Goal: Task Accomplishment & Management: Manage account settings

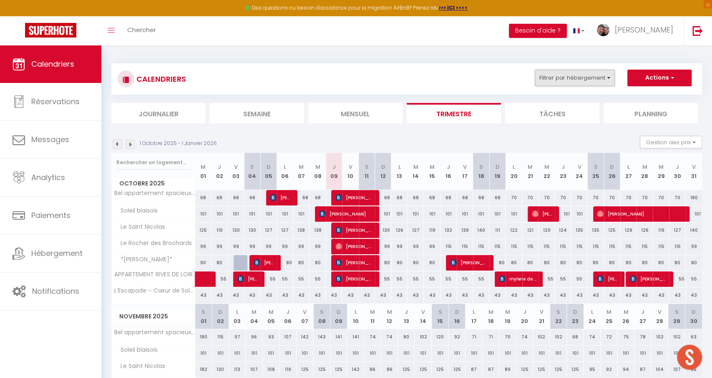
click at [573, 83] on button "Filtrer par hébergement" at bounding box center [575, 78] width 80 height 17
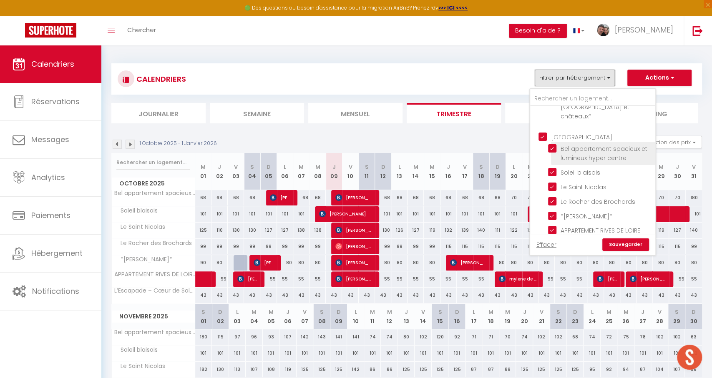
scroll to position [98, 0]
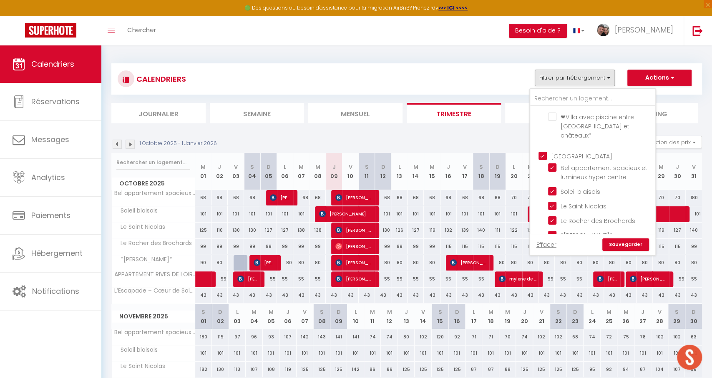
click at [542, 151] on input "[GEOGRAPHIC_DATA]" at bounding box center [600, 155] width 125 height 8
checkbox input "false"
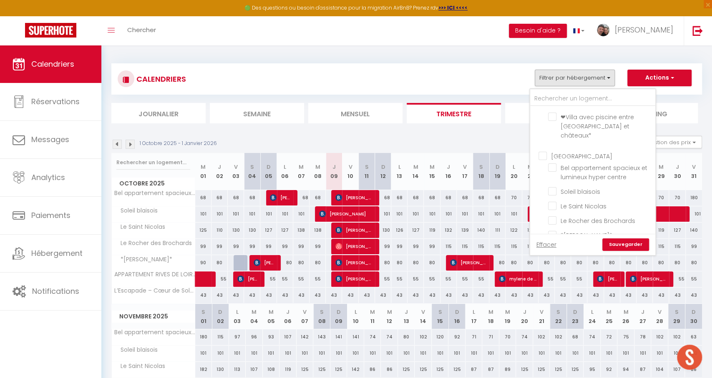
checkbox input "false"
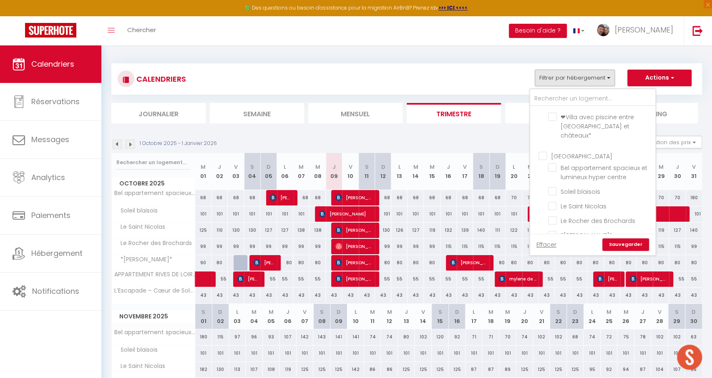
checkbox input "false"
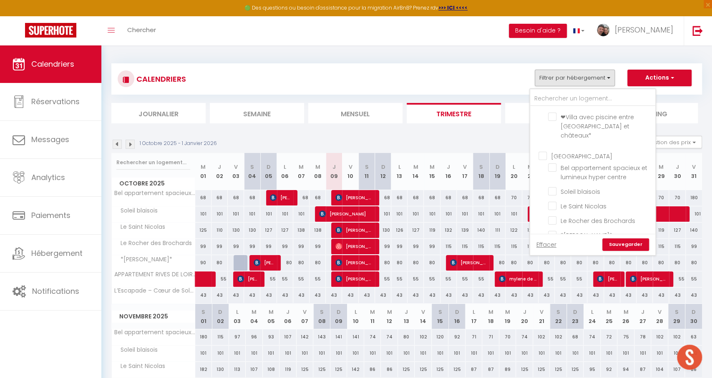
checkbox input "false"
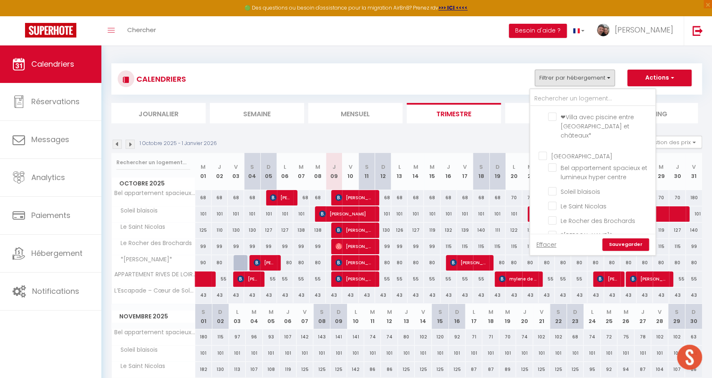
checkbox input "false"
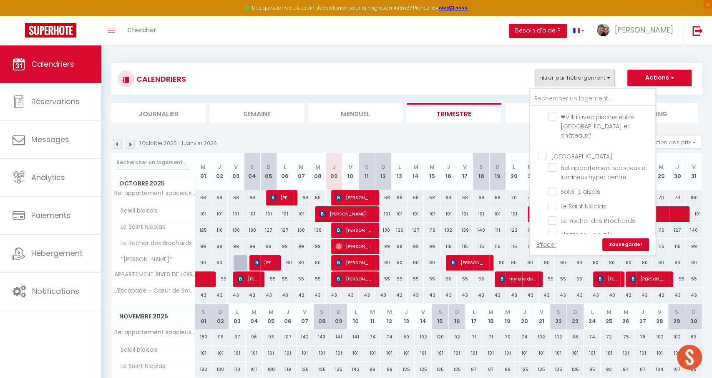
checkbox input "false"
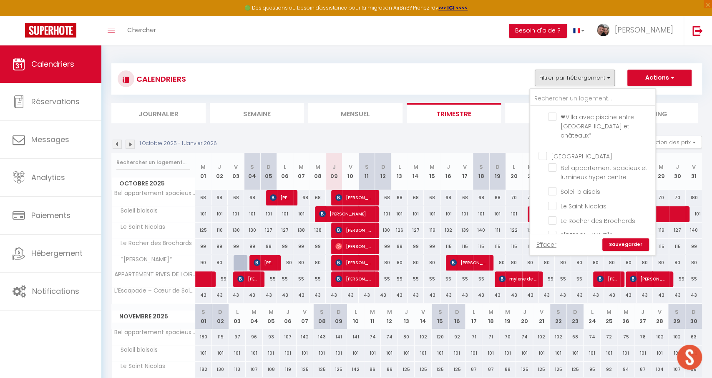
checkbox input "false"
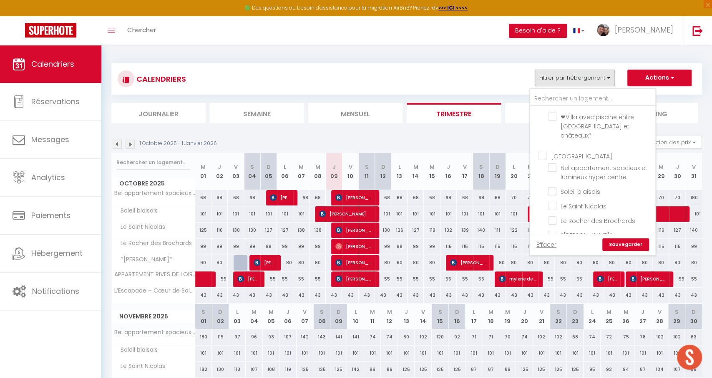
checkbox input "false"
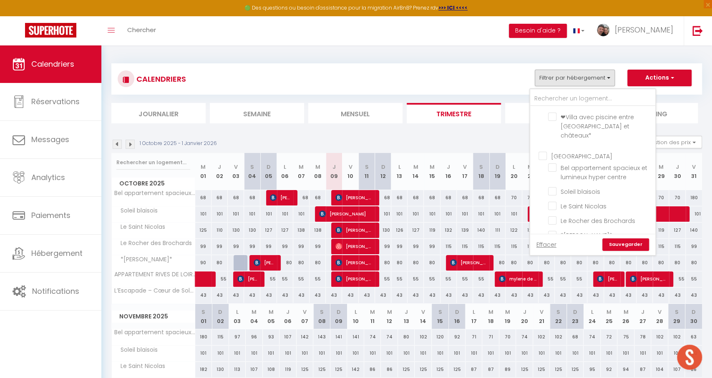
checkbox input "false"
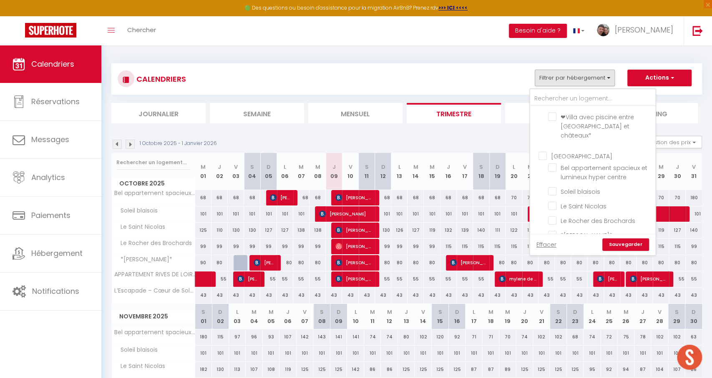
checkbox input "false"
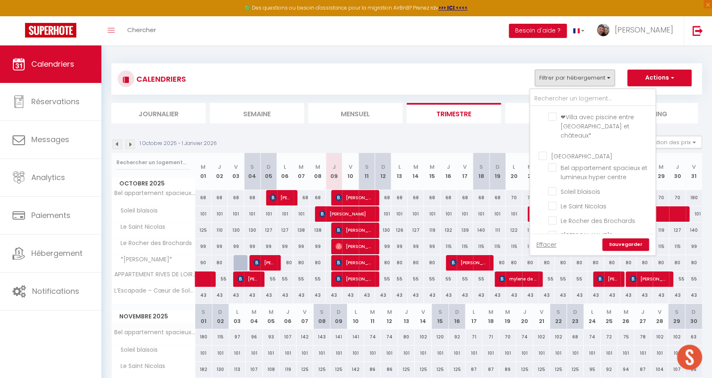
checkbox input "false"
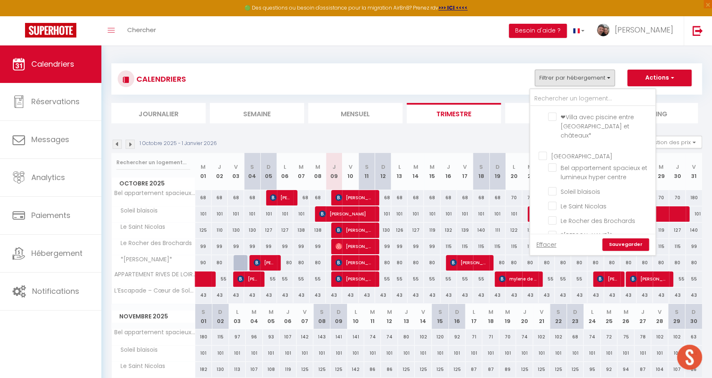
checkbox input "false"
click at [579, 260] on input "Les Quatre Saisons de Chambord" at bounding box center [600, 264] width 104 height 8
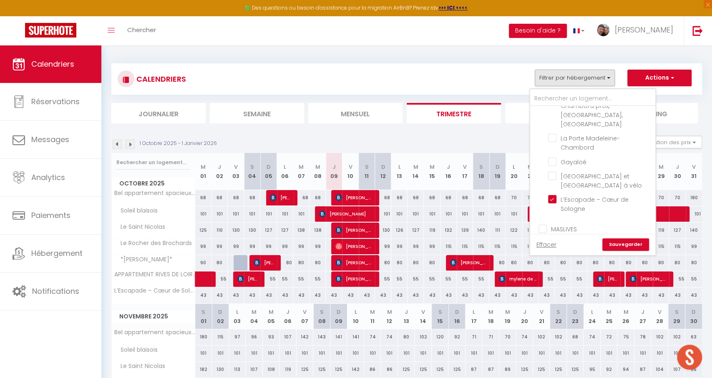
checkbox input "true"
checkbox input "false"
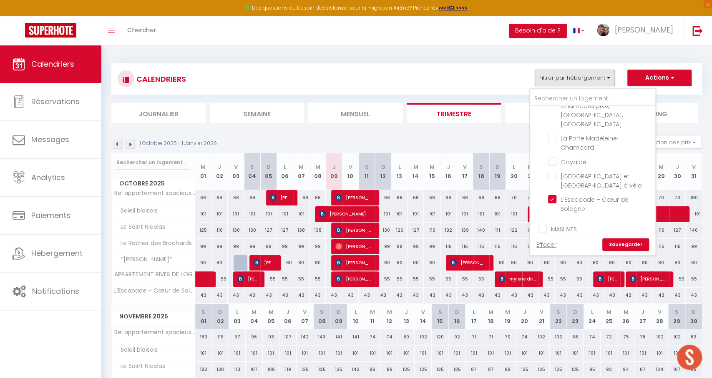
checkbox input "false"
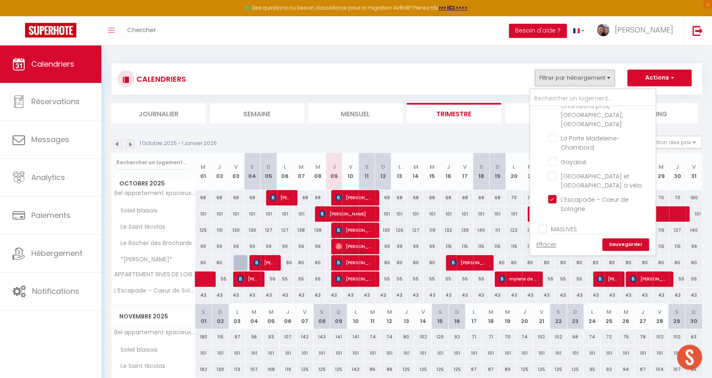
checkbox input "false"
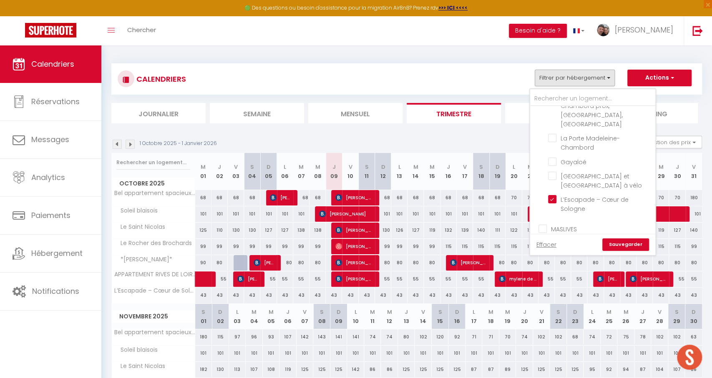
checkbox input "false"
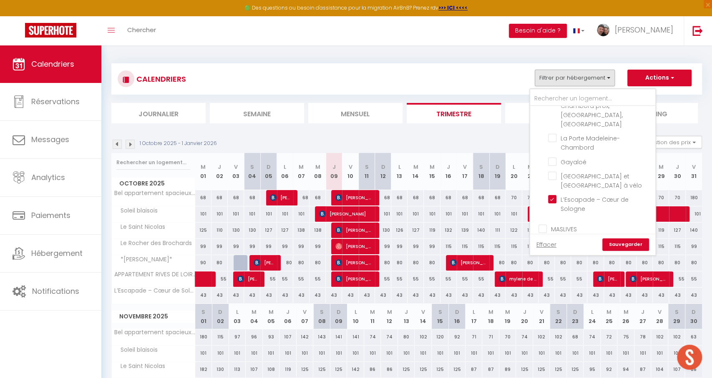
checkbox input "false"
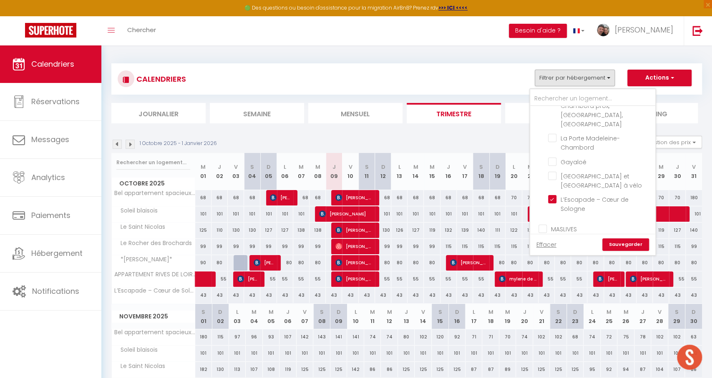
checkbox input "false"
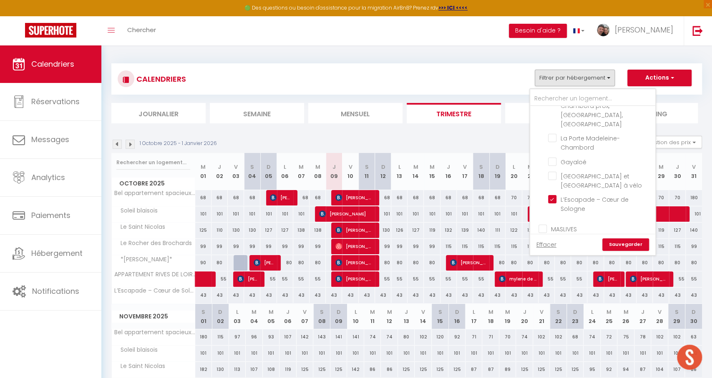
checkbox input "false"
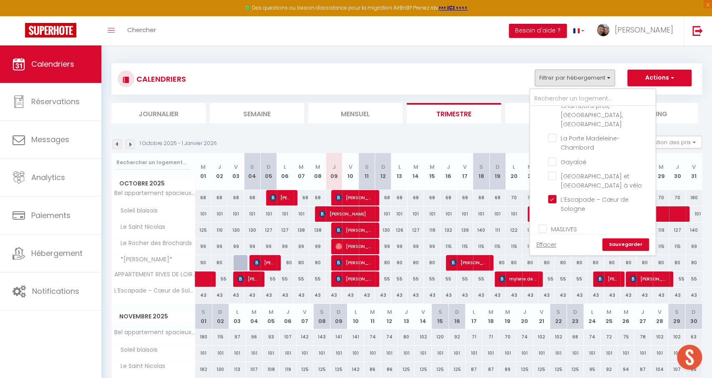
checkbox input "false"
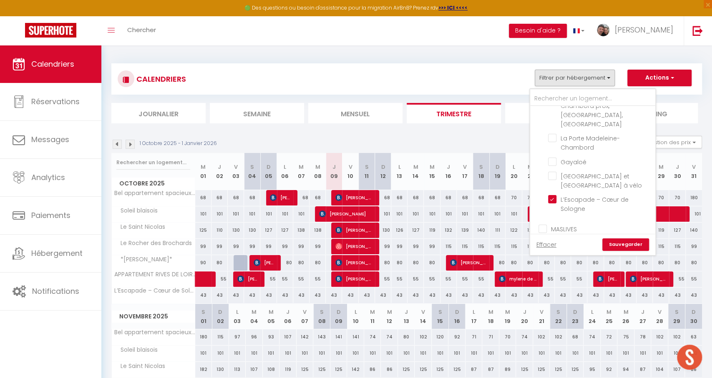
checkbox input "false"
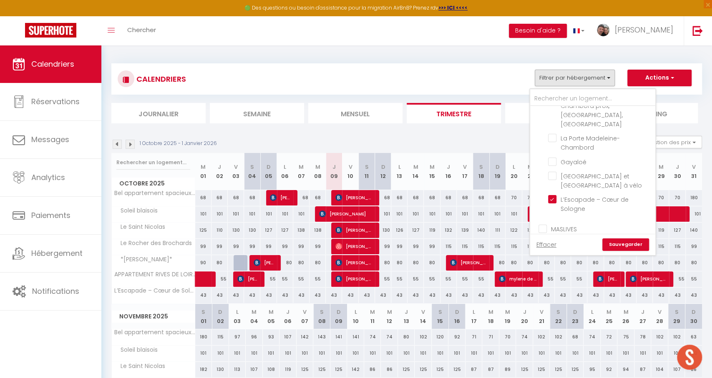
checkbox input "false"
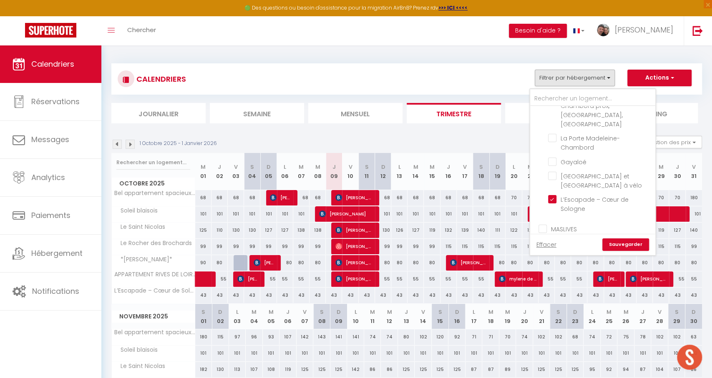
checkbox input "false"
click at [554, 284] on input "L’Escapade – Cœur de Sologne" at bounding box center [600, 288] width 104 height 8
checkbox input "false"
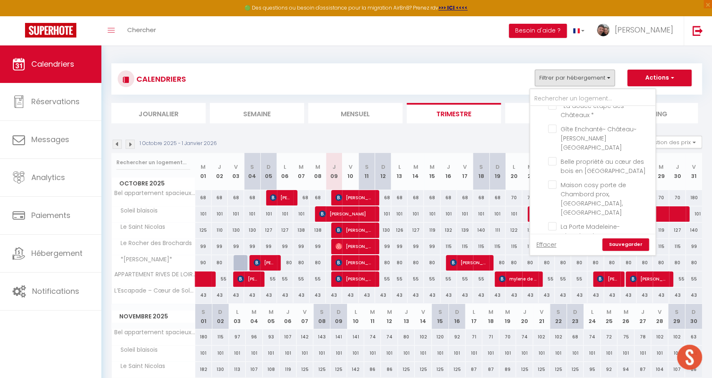
checkbox input "false"
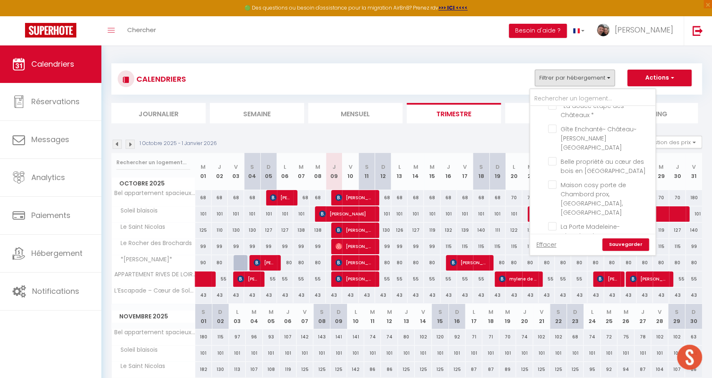
checkbox input "false"
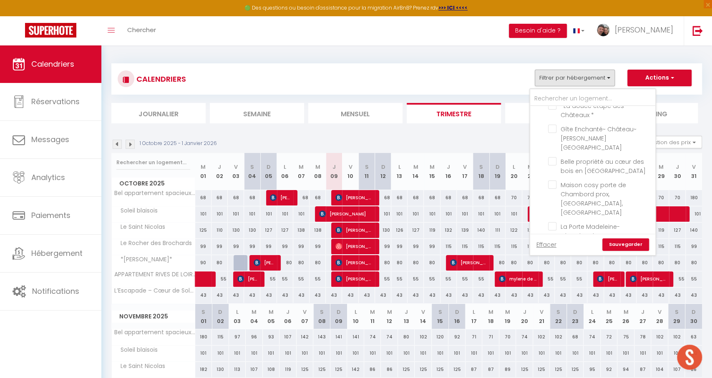
checkbox input "false"
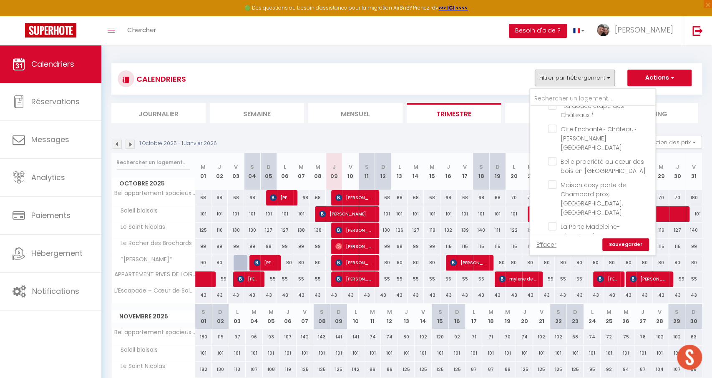
checkbox input "false"
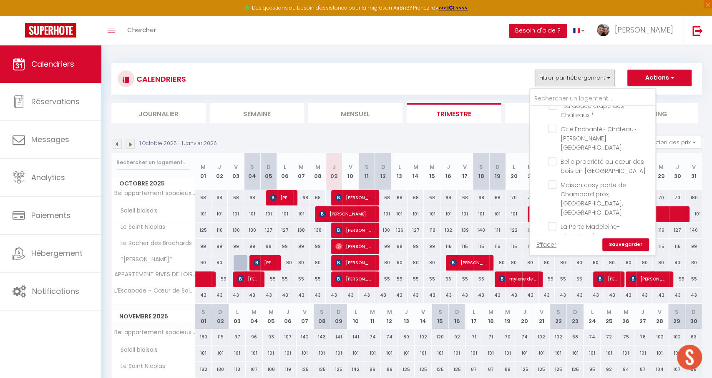
checkbox input "false"
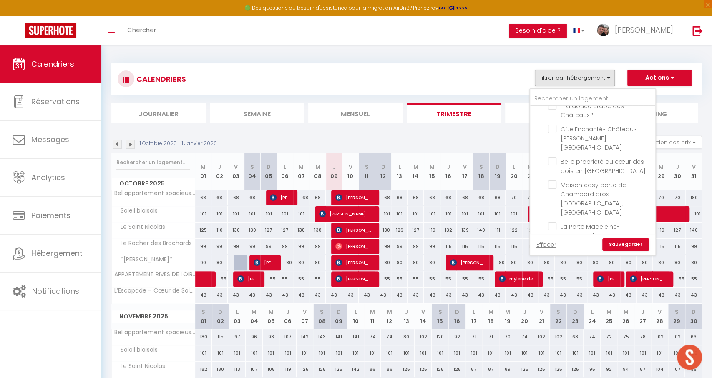
checkbox input "false"
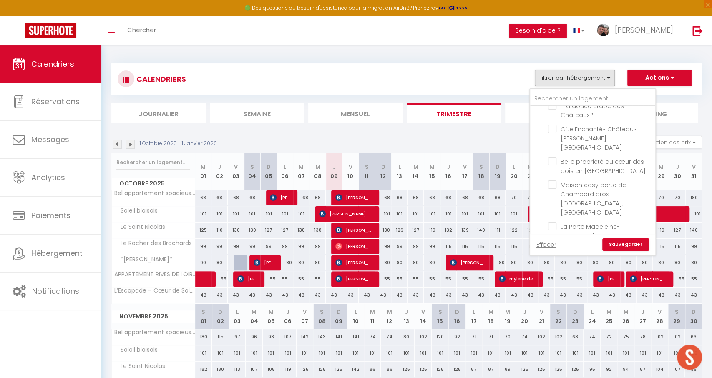
checkbox input "false"
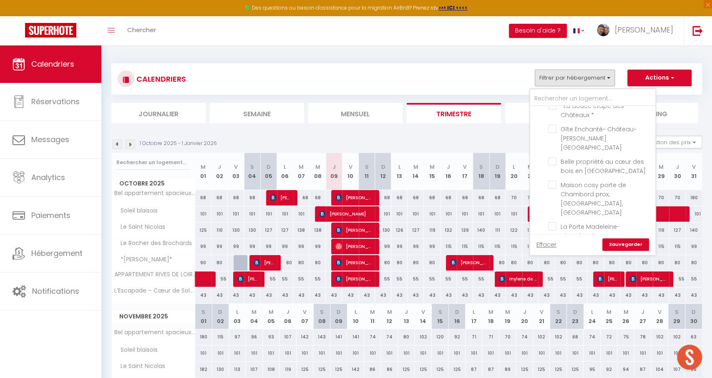
checkbox input "false"
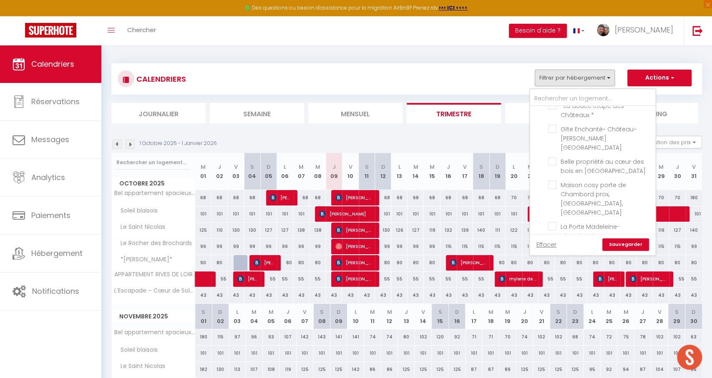
checkbox input "false"
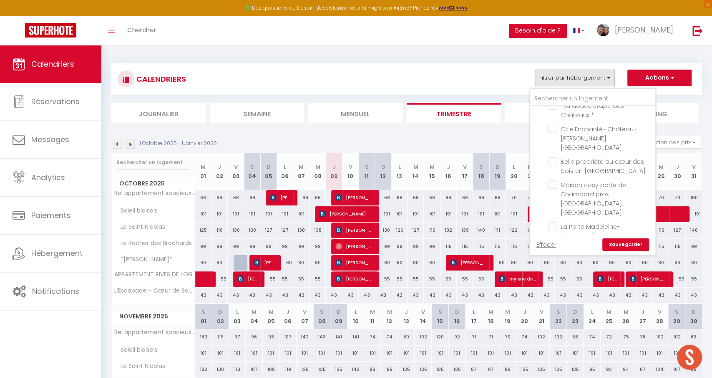
checkbox input "false"
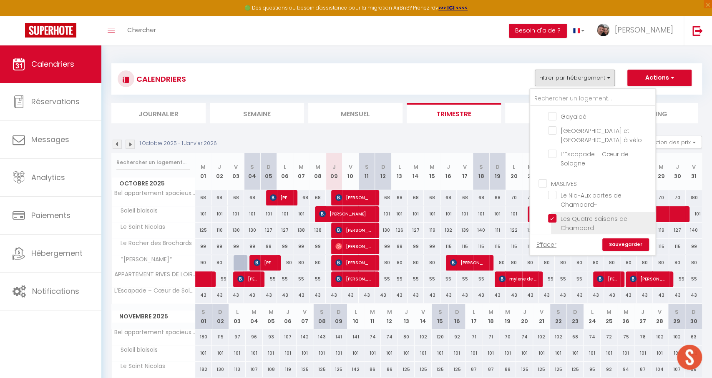
click at [551, 214] on input "Les Quatre Saisons de Chambord" at bounding box center [600, 218] width 104 height 8
checkbox input "false"
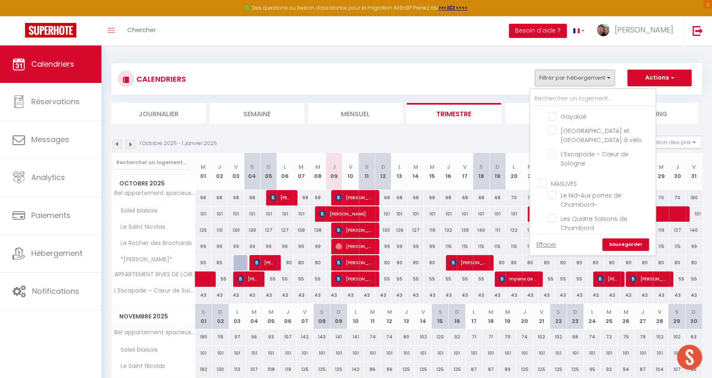
checkbox input "false"
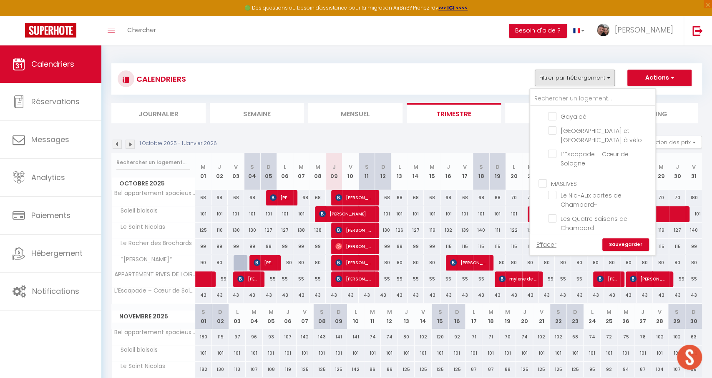
checkbox input "false"
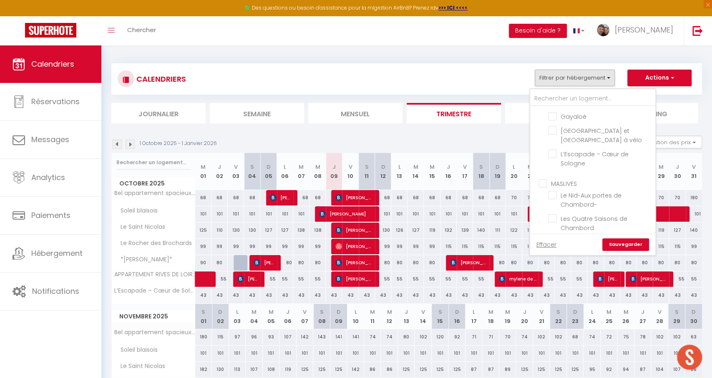
checkbox input "false"
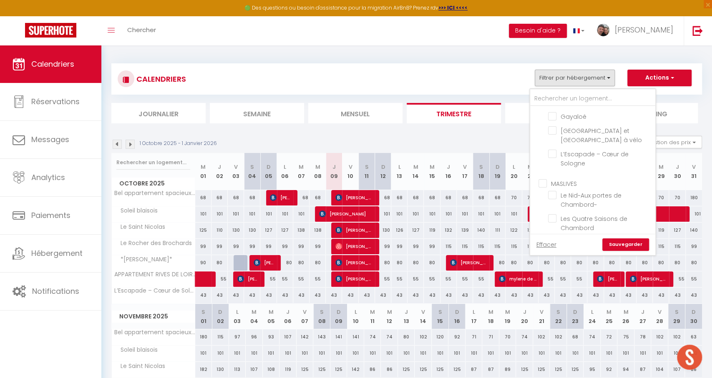
checkbox input "false"
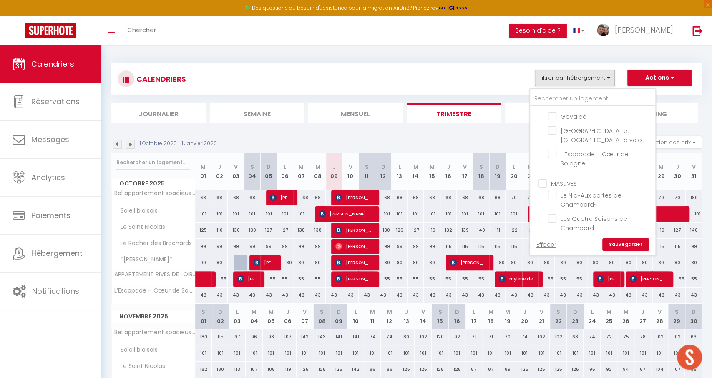
checkbox input "false"
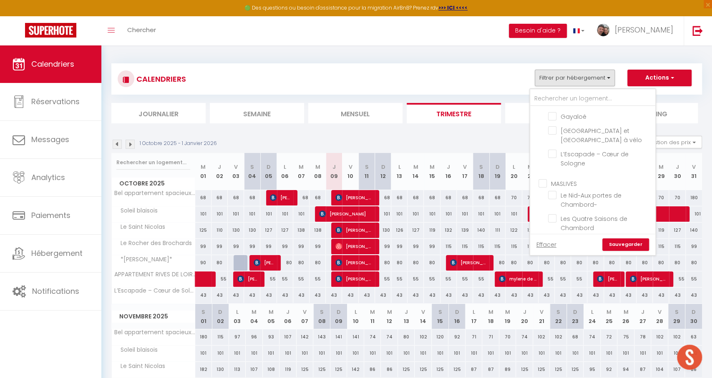
checkbox input "false"
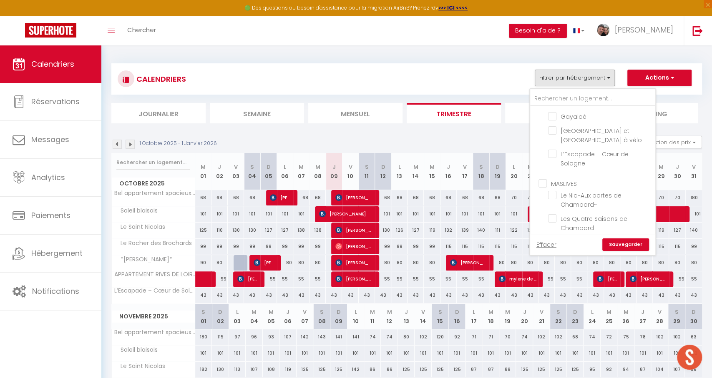
checkbox input "false"
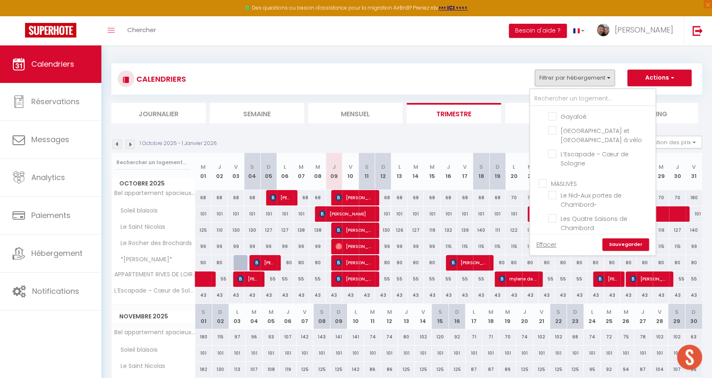
checkbox input "false"
click at [628, 247] on link "Sauvegarder" at bounding box center [625, 245] width 47 height 13
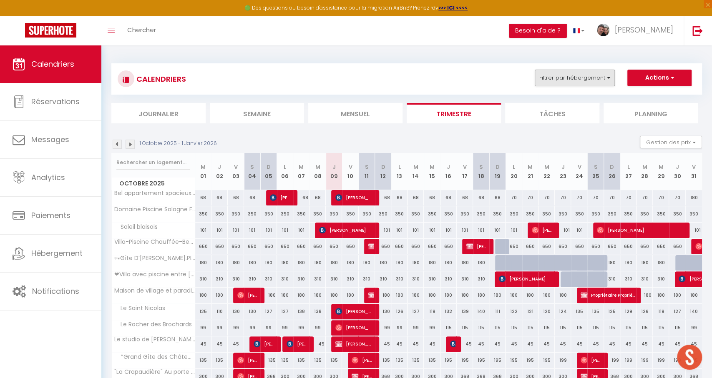
click at [575, 82] on button "Filtrer par hébergement" at bounding box center [575, 78] width 80 height 17
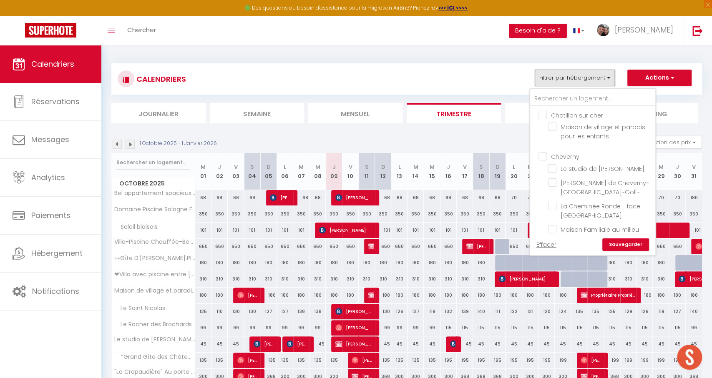
scroll to position [648, 0]
click at [592, 225] on input "Maison Familiale au milieu des vignes-Les Huards" at bounding box center [600, 229] width 104 height 8
click at [624, 245] on link "Sauvegarder" at bounding box center [625, 245] width 47 height 13
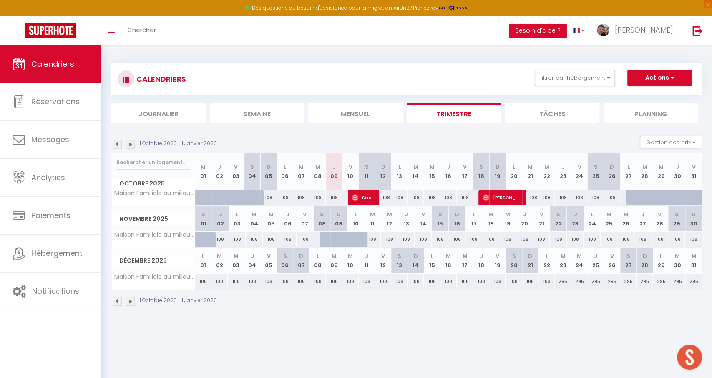
click at [359, 199] on span "Saëlvino [PERSON_NAME]" at bounding box center [363, 198] width 22 height 16
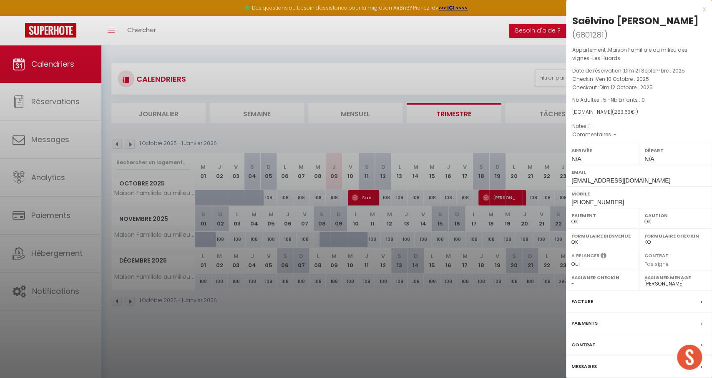
click at [587, 328] on label "Paiements" at bounding box center [584, 323] width 26 height 9
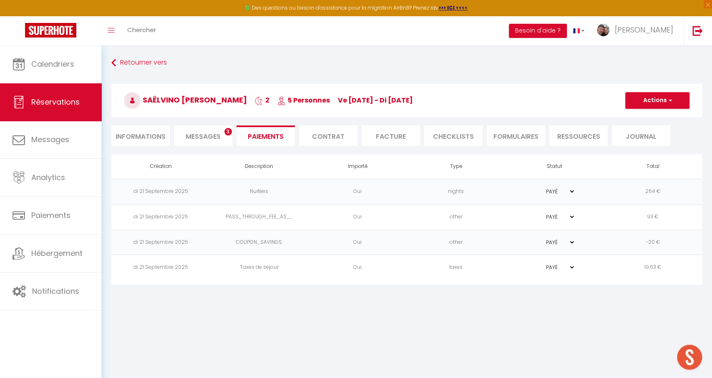
click at [211, 128] on li "Messages 3" at bounding box center [203, 136] width 58 height 20
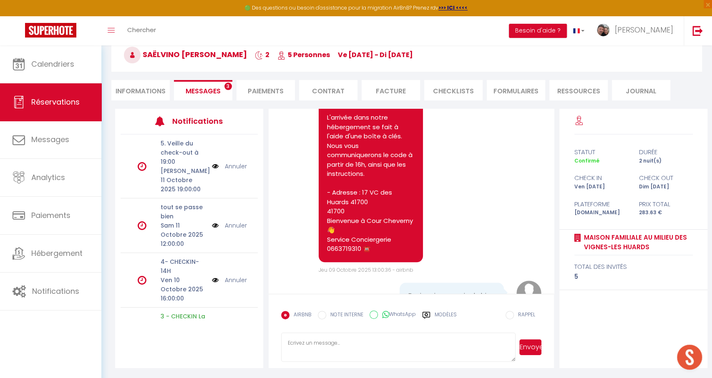
scroll to position [45, 0]
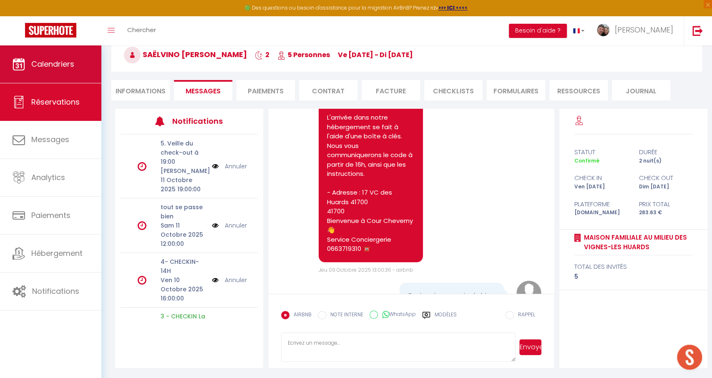
click at [60, 70] on link "Calendriers" at bounding box center [50, 64] width 101 height 38
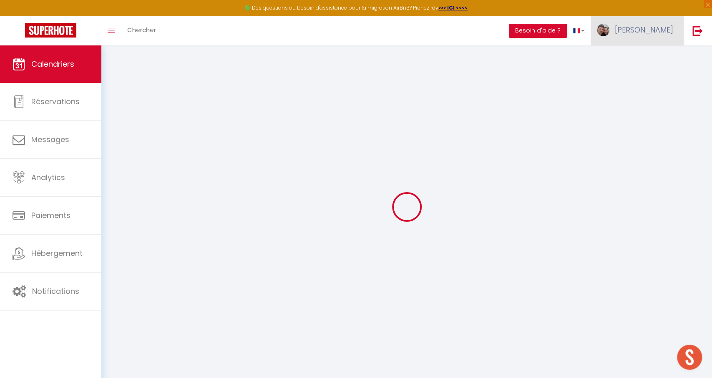
click at [662, 31] on span "[PERSON_NAME]" at bounding box center [644, 30] width 58 height 10
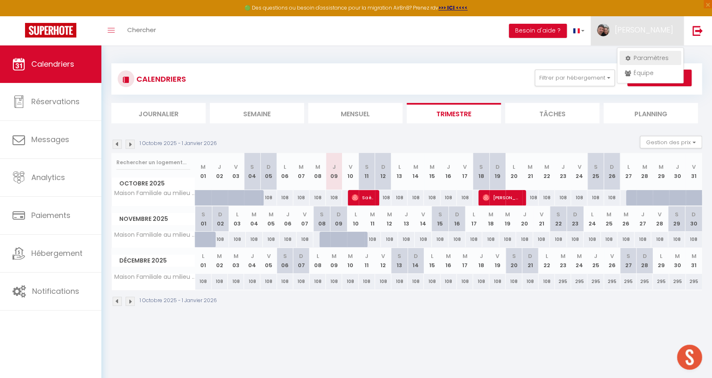
click at [647, 60] on link "Paramètres" at bounding box center [650, 58] width 62 height 14
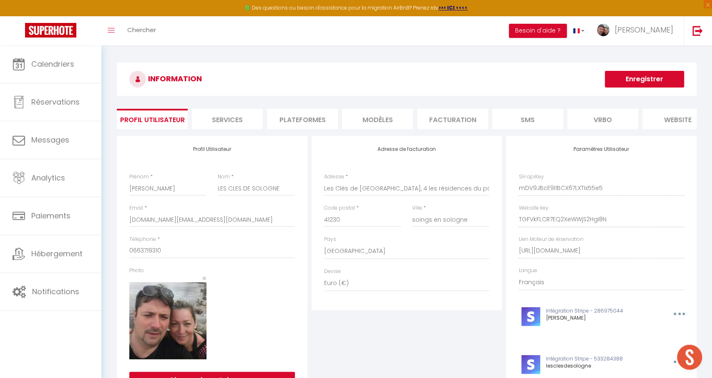
click at [290, 122] on li "Plateformes" at bounding box center [302, 119] width 71 height 20
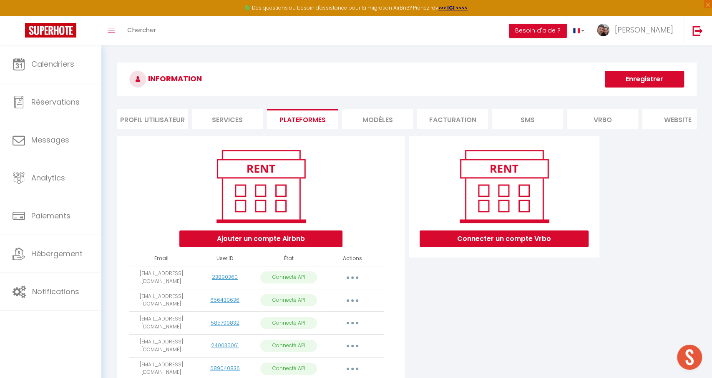
click at [493, 237] on button "Connecter un compte Vrbo" at bounding box center [504, 239] width 169 height 17
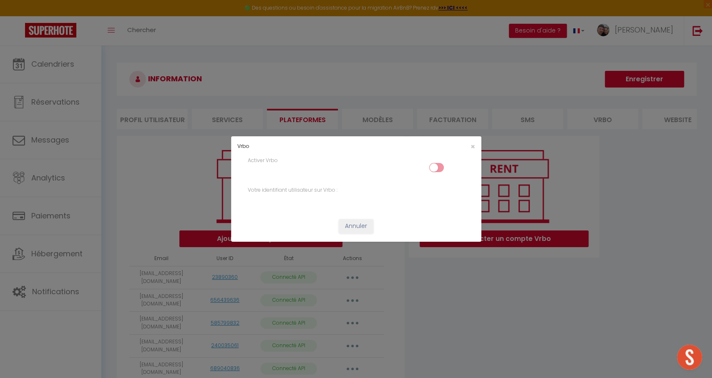
click at [441, 167] on input "checkbox" at bounding box center [436, 169] width 15 height 13
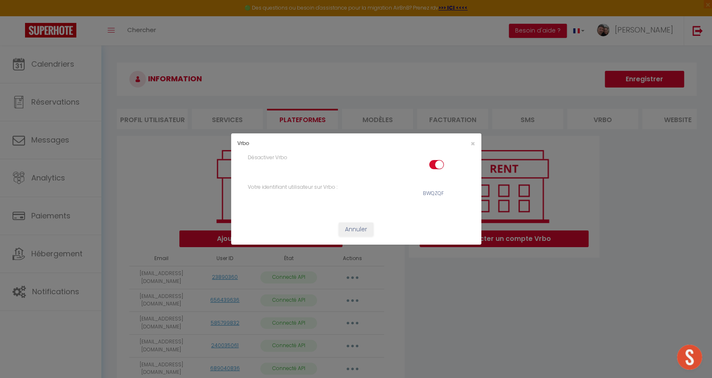
click at [429, 195] on div "BWQZQF" at bounding box center [433, 194] width 21 height 8
click at [470, 143] on span "×" at bounding box center [472, 143] width 5 height 10
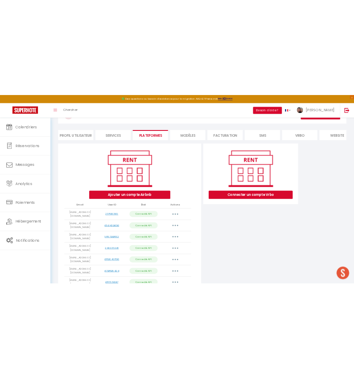
scroll to position [41, 0]
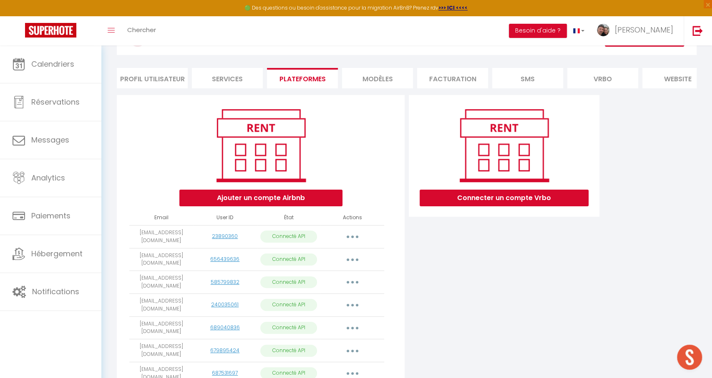
click at [508, 194] on button "Connecter un compte Vrbo" at bounding box center [504, 198] width 169 height 17
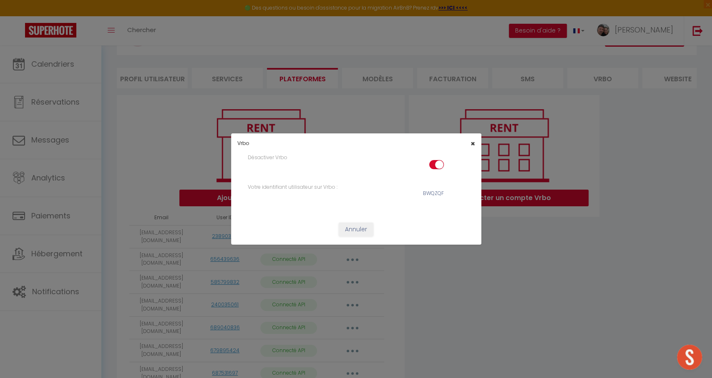
click at [471, 145] on span "×" at bounding box center [472, 143] width 5 height 10
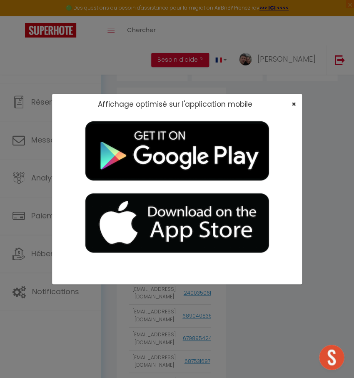
click at [294, 104] on span "×" at bounding box center [293, 104] width 5 height 10
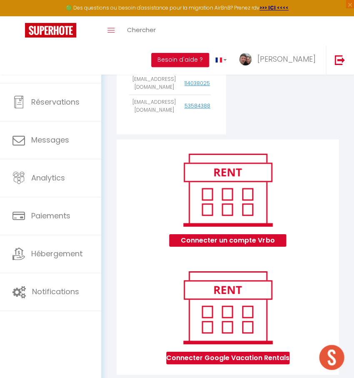
scroll to position [768, 0]
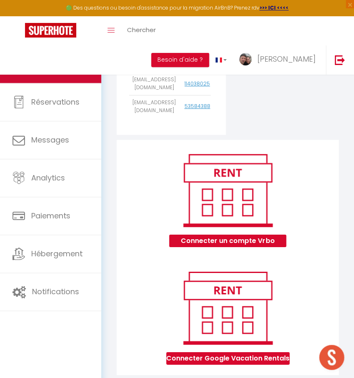
click at [55, 69] on span "Calendriers" at bounding box center [52, 64] width 43 height 10
